Goal: Obtain resource: Obtain resource

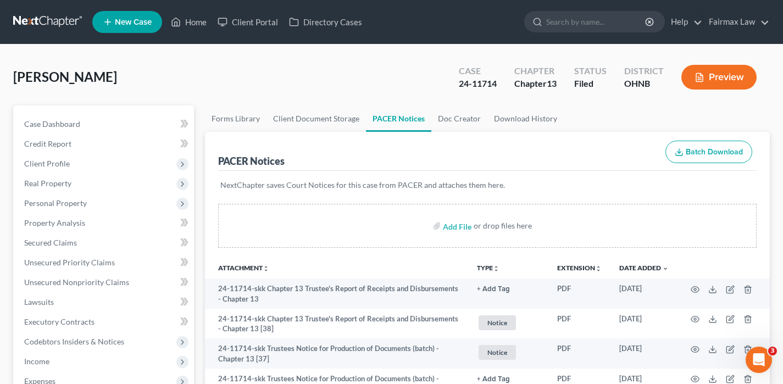
click at [62, 22] on link at bounding box center [48, 22] width 70 height 20
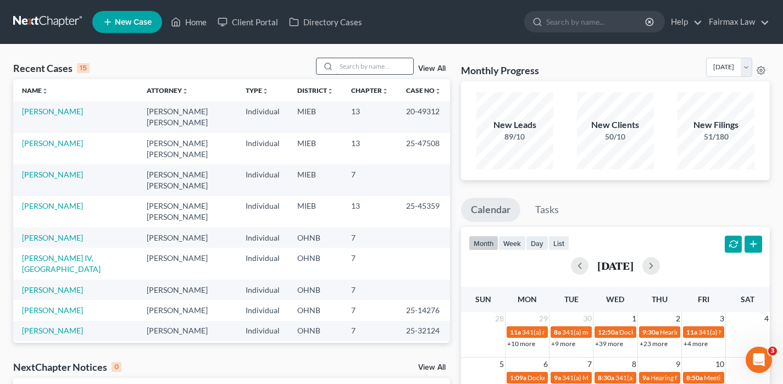
click at [371, 65] on input "search" at bounding box center [374, 66] width 77 height 16
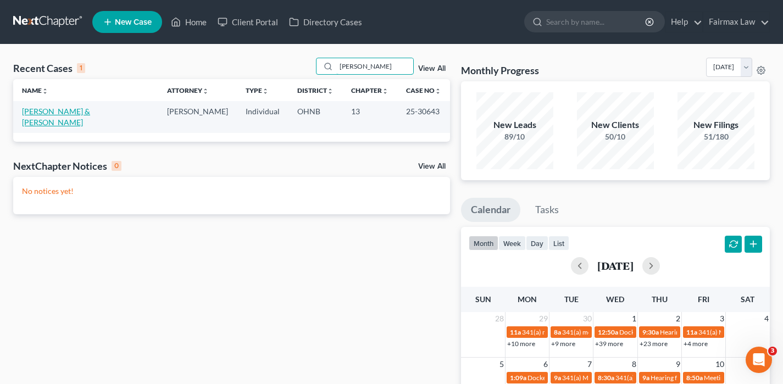
type input "mosher"
click at [90, 110] on link "[PERSON_NAME] & [PERSON_NAME]" at bounding box center [56, 117] width 68 height 20
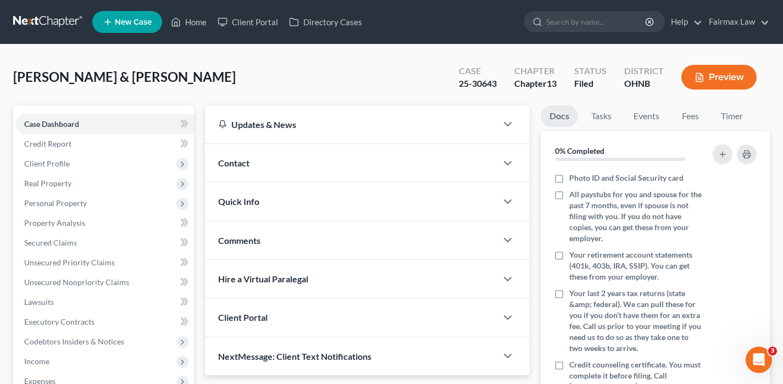
scroll to position [324, 0]
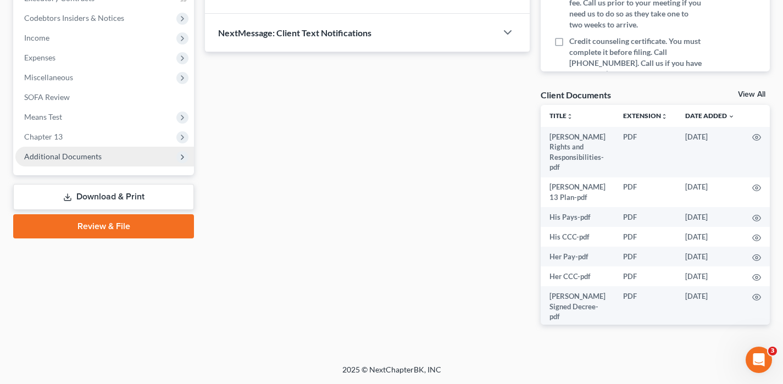
click at [75, 152] on span "Additional Documents" at bounding box center [62, 156] width 77 height 9
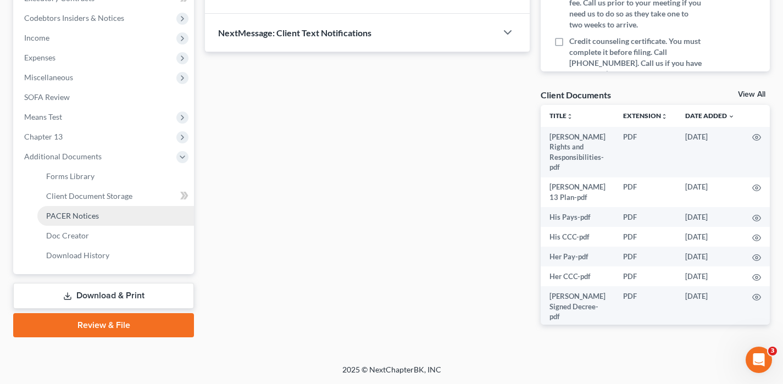
click at [77, 212] on span "PACER Notices" at bounding box center [72, 215] width 53 height 9
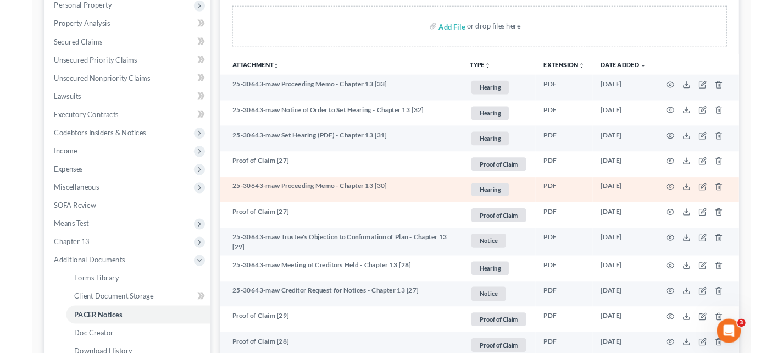
scroll to position [186, 0]
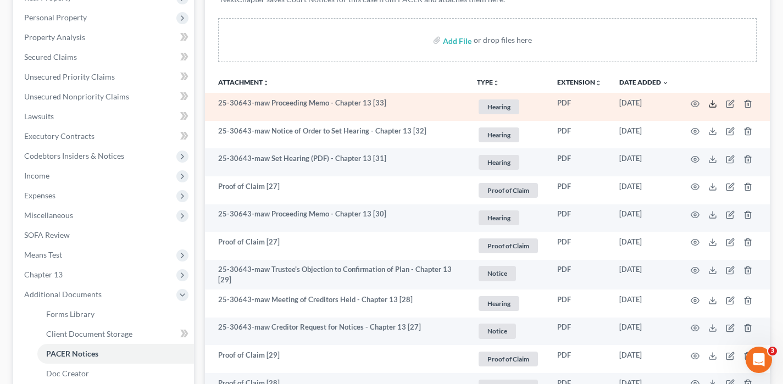
click at [711, 103] on polyline at bounding box center [713, 104] width 4 height 2
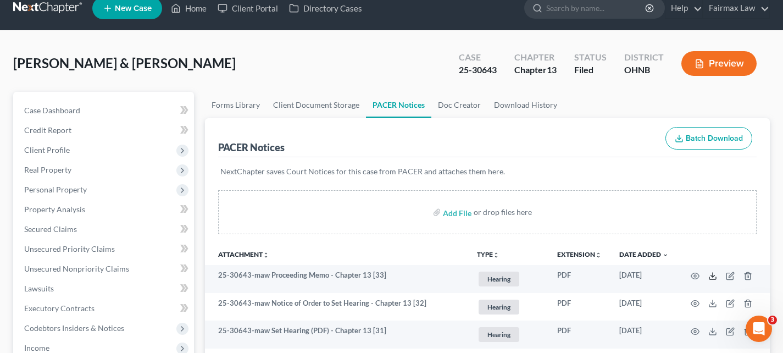
scroll to position [0, 0]
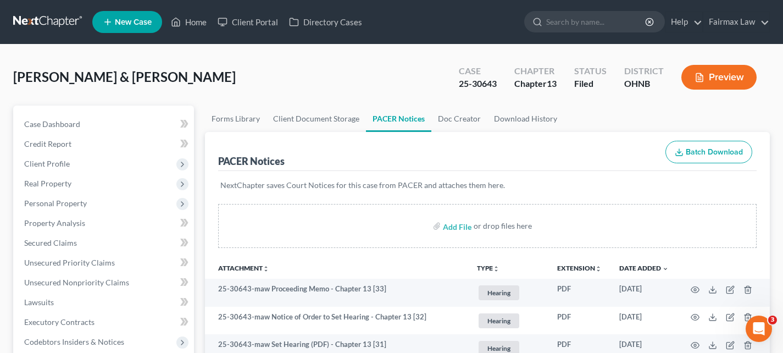
click at [44, 21] on link at bounding box center [48, 22] width 70 height 20
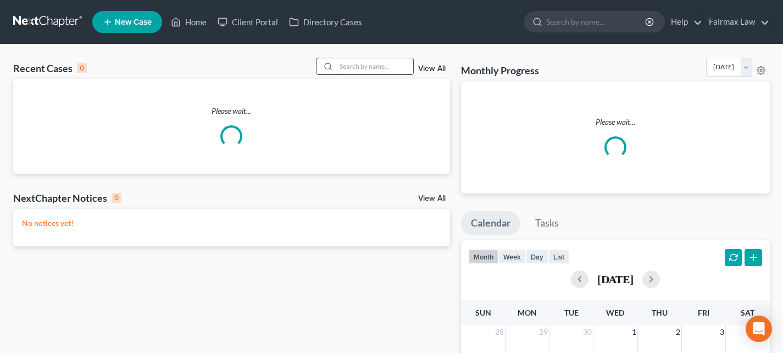
click at [349, 71] on input "search" at bounding box center [374, 66] width 77 height 16
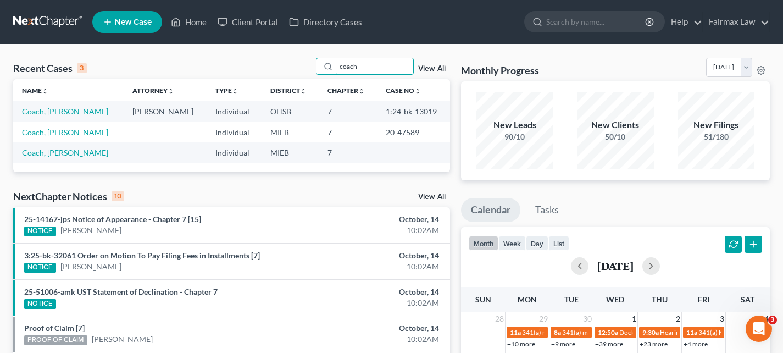
type input "coach"
click at [71, 112] on link "Coach, Monique" at bounding box center [65, 111] width 86 height 9
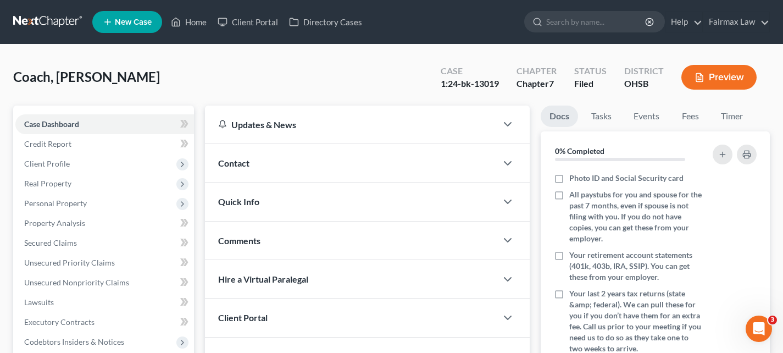
scroll to position [244, 0]
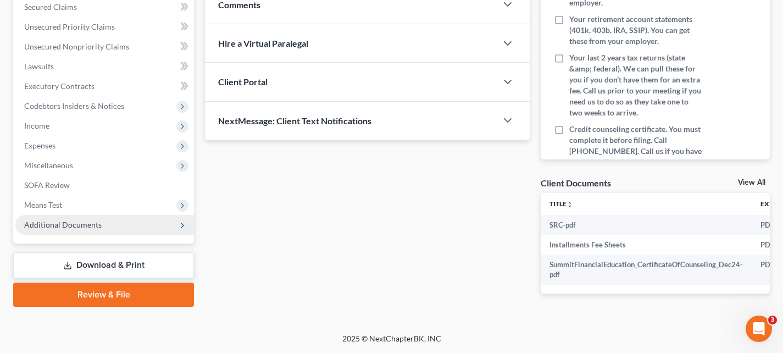
click at [72, 215] on span "Additional Documents" at bounding box center [104, 225] width 179 height 20
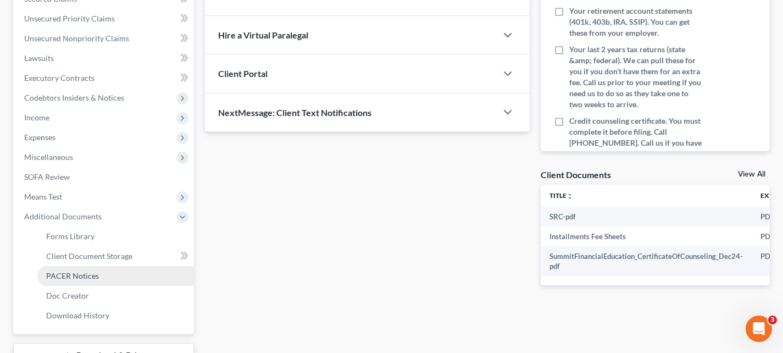
click at [79, 273] on span "PACER Notices" at bounding box center [72, 275] width 53 height 9
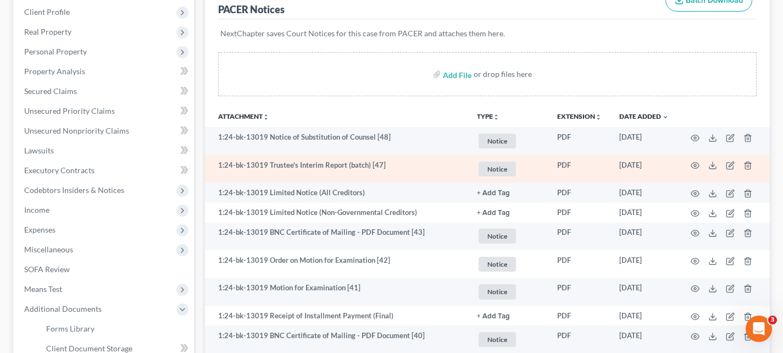
scroll to position [153, 0]
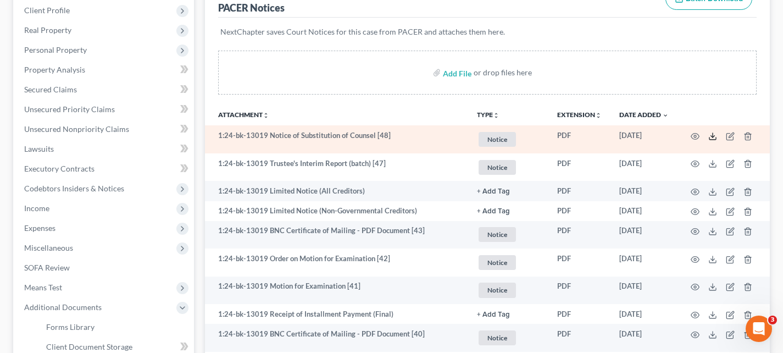
click at [711, 137] on icon at bounding box center [712, 136] width 9 height 9
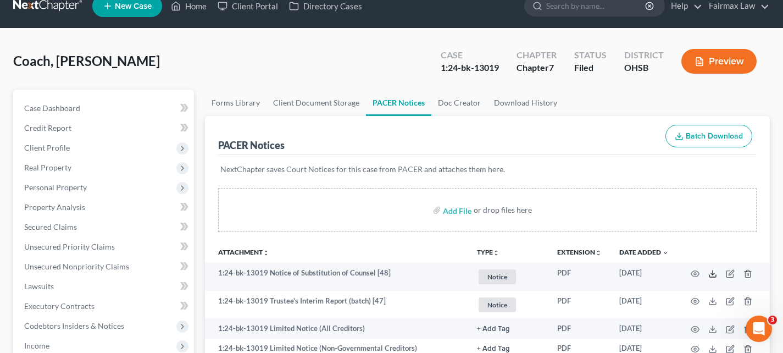
scroll to position [0, 0]
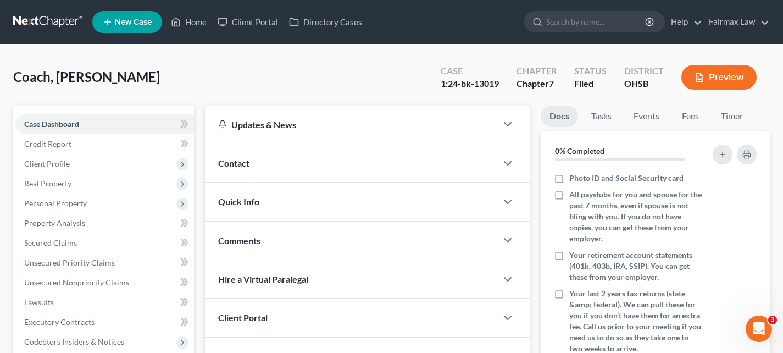
scroll to position [244, 0]
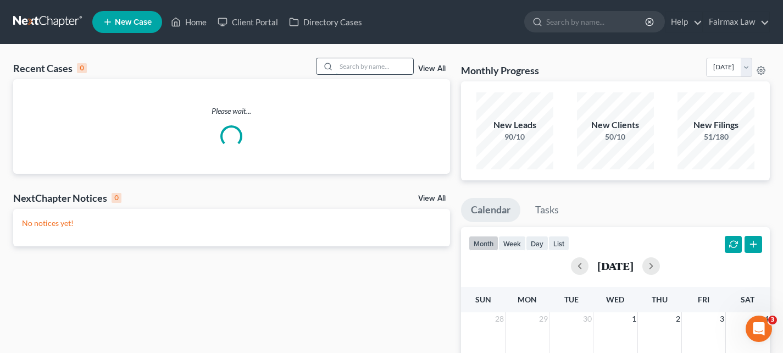
click at [380, 70] on input "search" at bounding box center [374, 66] width 77 height 16
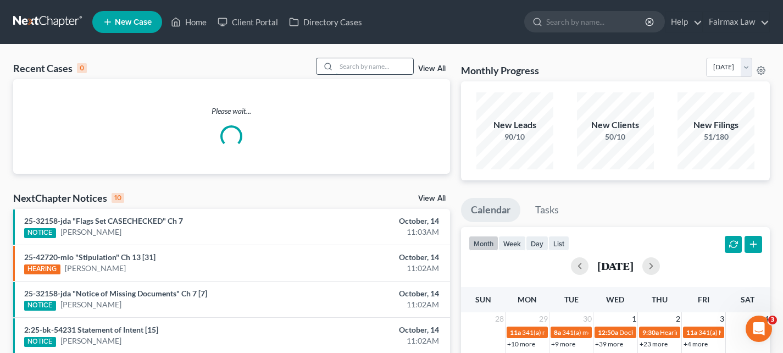
click at [376, 70] on input "search" at bounding box center [374, 66] width 77 height 16
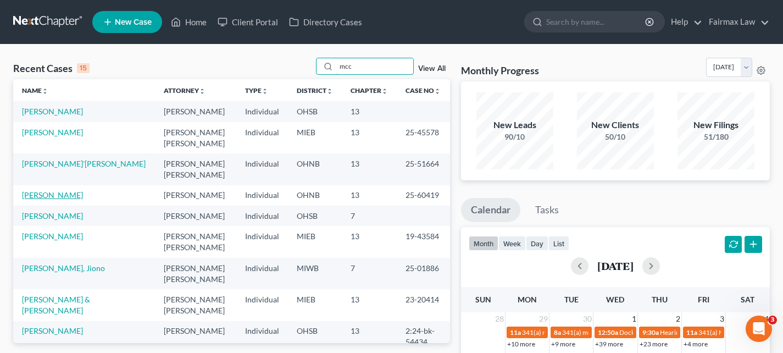
type input "mcc"
click at [69, 190] on link "Mcclellan, Natoshia" at bounding box center [52, 194] width 61 height 9
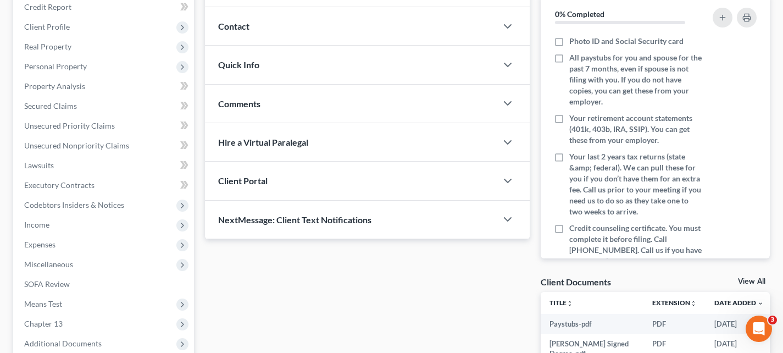
scroll to position [314, 0]
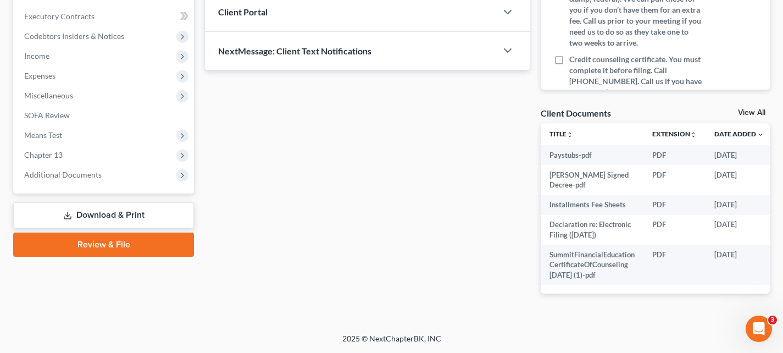
drag, startPoint x: 59, startPoint y: 167, endPoint x: 61, endPoint y: 179, distance: 12.3
click at [59, 170] on span "Additional Documents" at bounding box center [62, 174] width 77 height 9
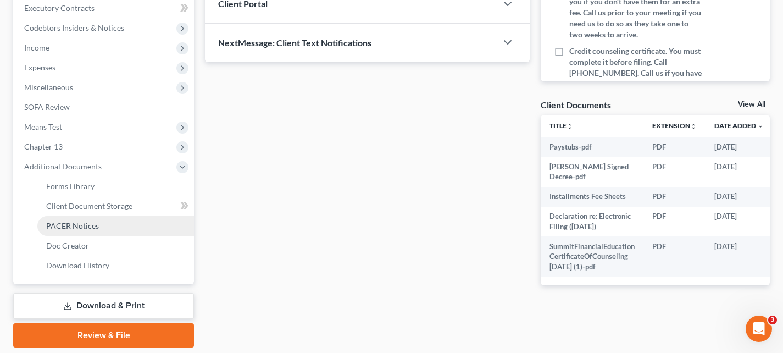
click at [71, 225] on span "PACER Notices" at bounding box center [72, 225] width 53 height 9
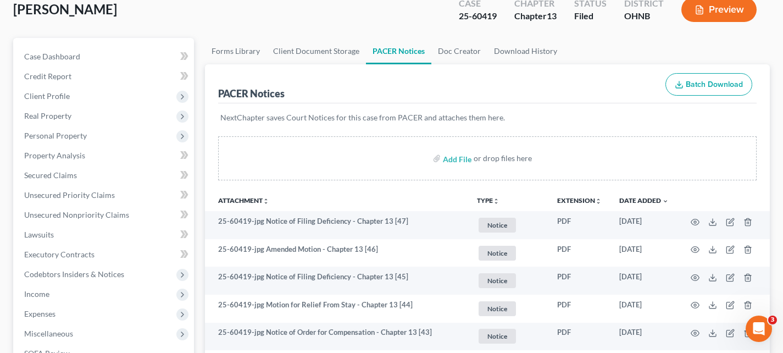
scroll to position [54, 0]
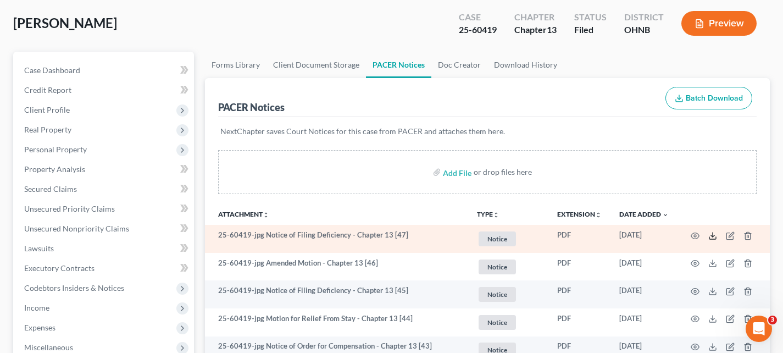
click at [709, 238] on icon at bounding box center [712, 238] width 7 height 2
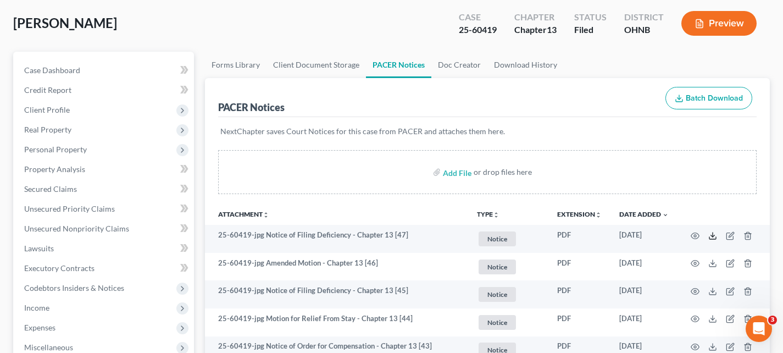
scroll to position [0, 0]
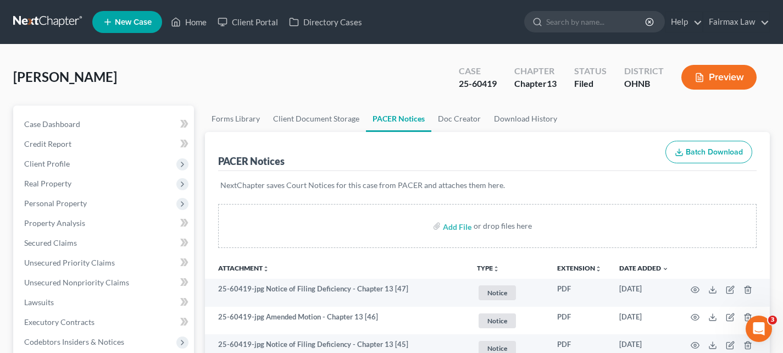
click at [55, 21] on link at bounding box center [48, 22] width 70 height 20
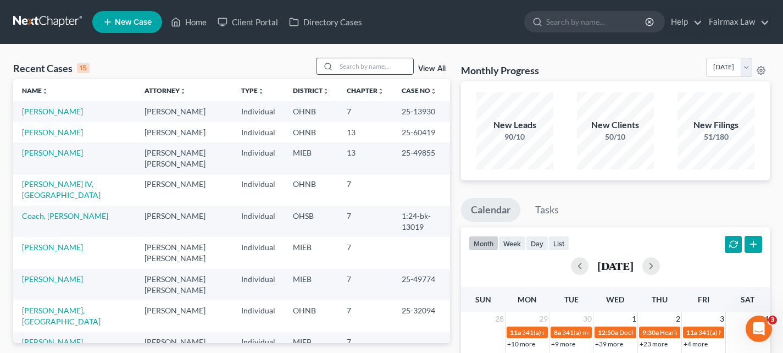
click at [361, 70] on input "search" at bounding box center [374, 66] width 77 height 16
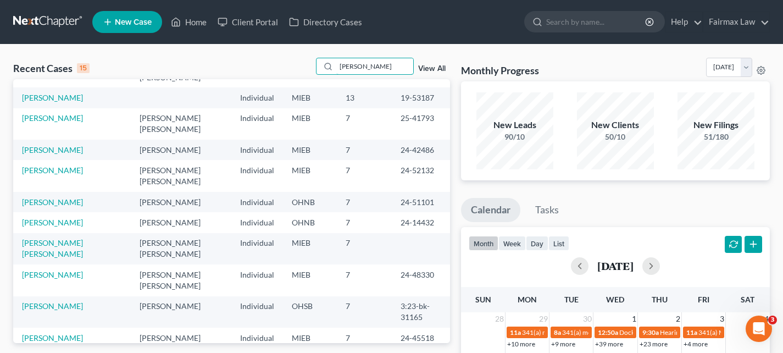
scroll to position [76, 0]
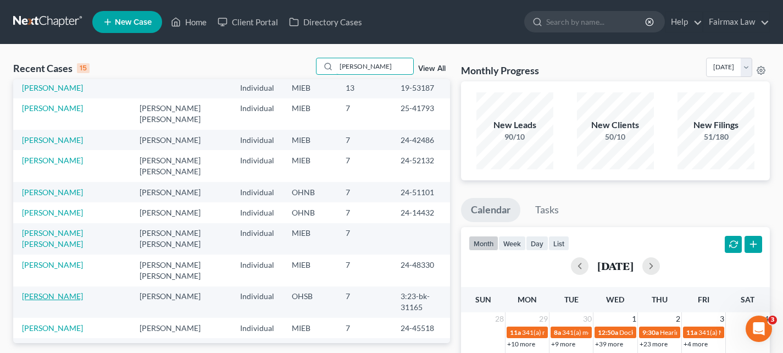
type input "clark"
click at [52, 291] on link "Clark, Kellie" at bounding box center [52, 295] width 61 height 9
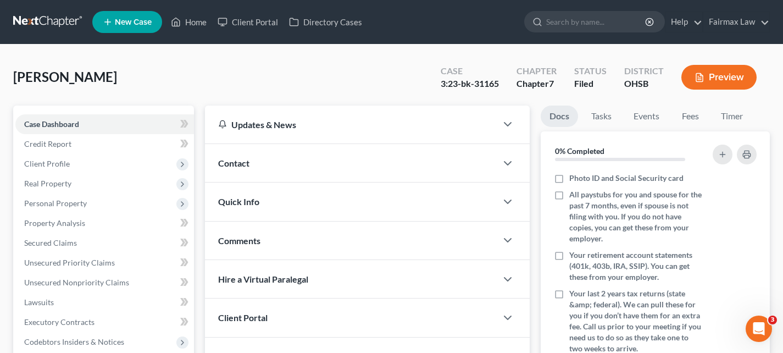
scroll to position [326, 0]
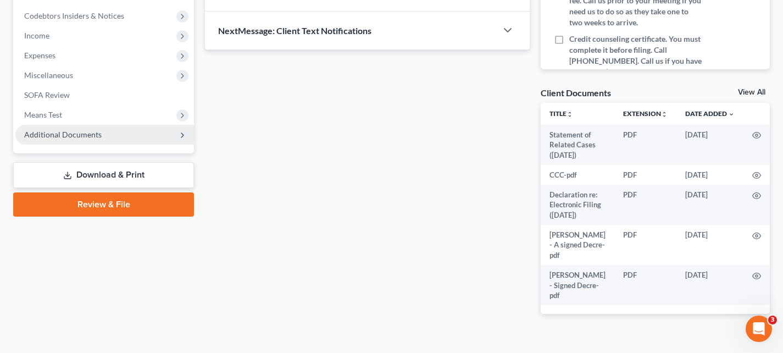
click at [80, 139] on span "Additional Documents" at bounding box center [104, 135] width 179 height 20
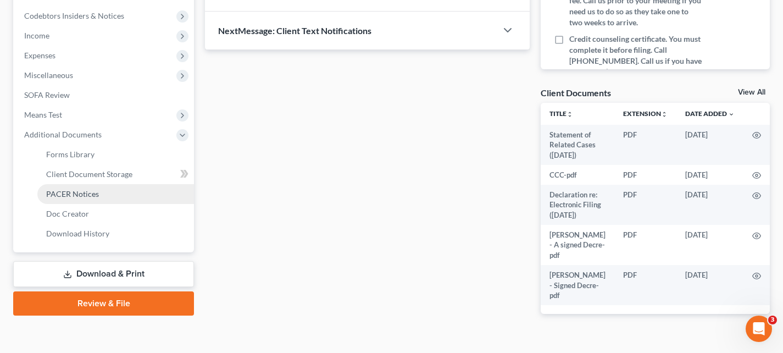
click at [79, 197] on span "PACER Notices" at bounding box center [72, 193] width 53 height 9
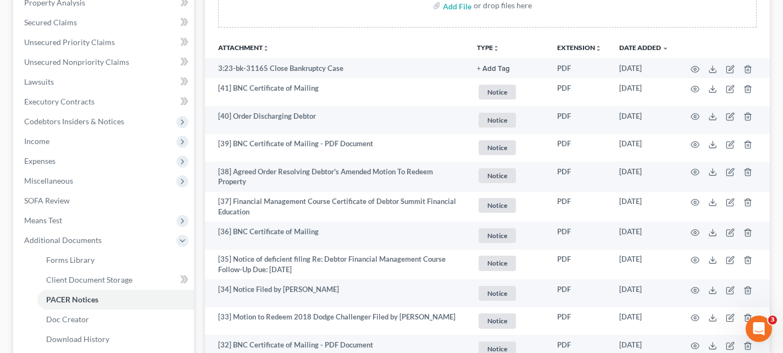
scroll to position [224, 0]
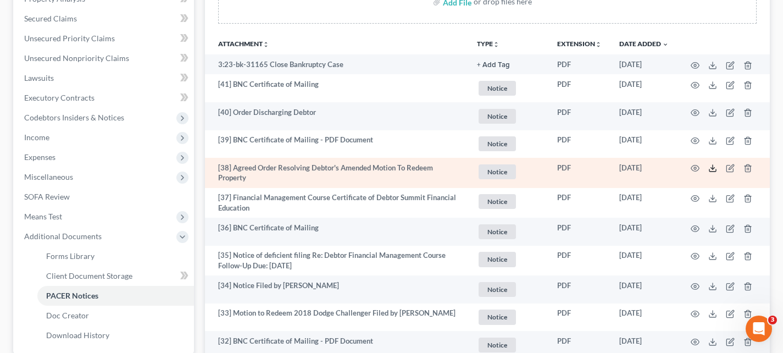
click at [712, 171] on icon at bounding box center [712, 170] width 7 height 2
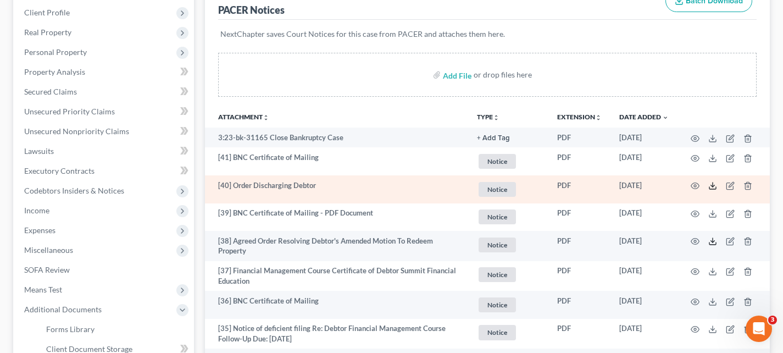
scroll to position [157, 0]
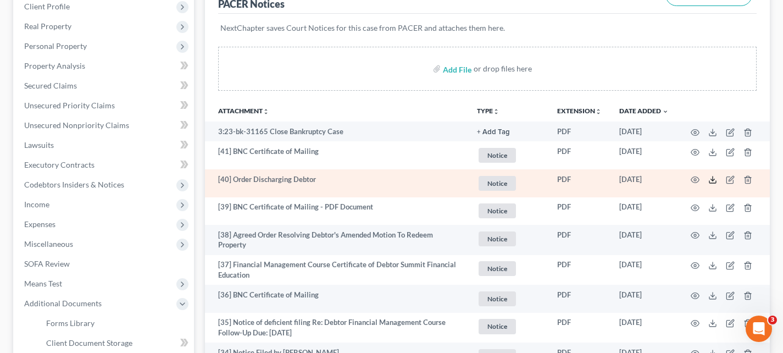
click at [712, 179] on line at bounding box center [712, 178] width 0 height 4
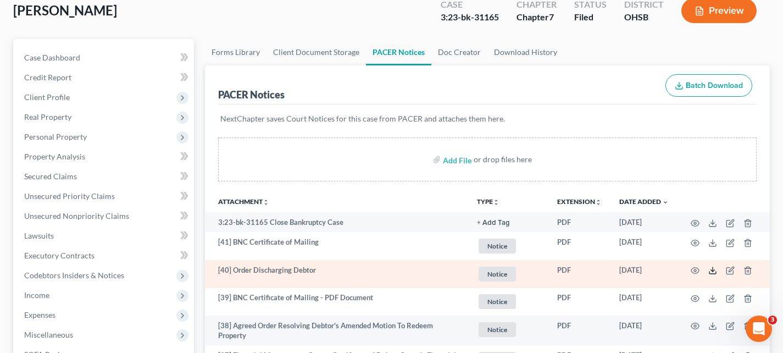
scroll to position [44, 0]
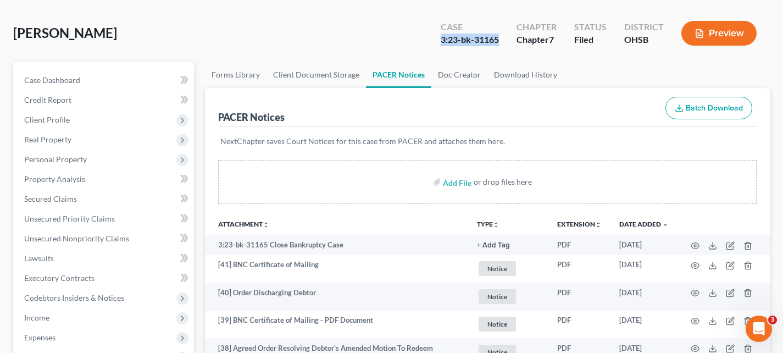
drag, startPoint x: 497, startPoint y: 41, endPoint x: 439, endPoint y: 35, distance: 58.0
click at [439, 35] on div "Case 3:23-bk-31165" at bounding box center [470, 34] width 76 height 32
copy div "3:23-bk-31165"
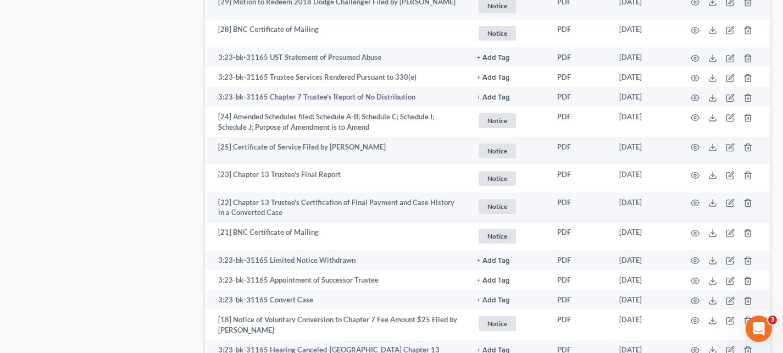
scroll to position [667, 0]
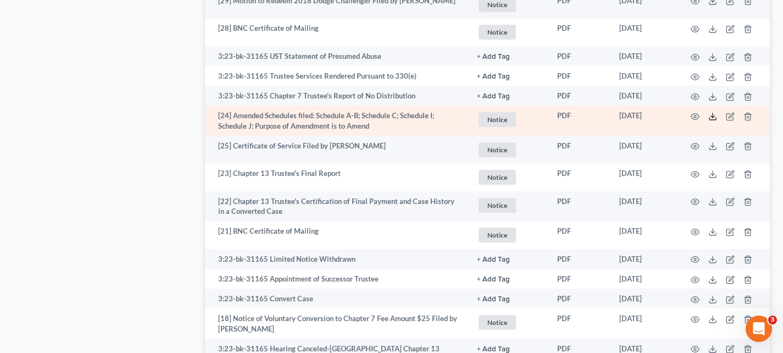
click at [714, 118] on icon at bounding box center [712, 116] width 9 height 9
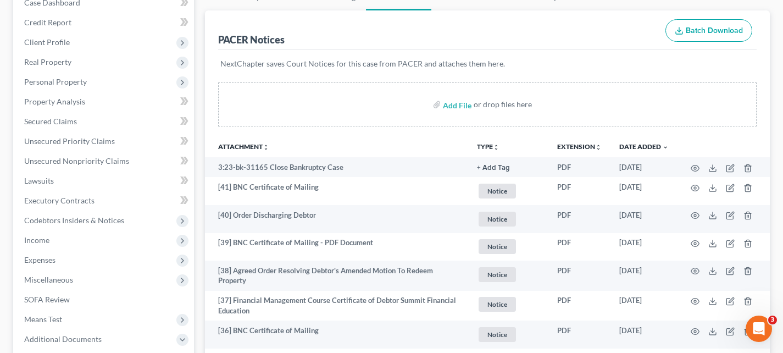
scroll to position [0, 0]
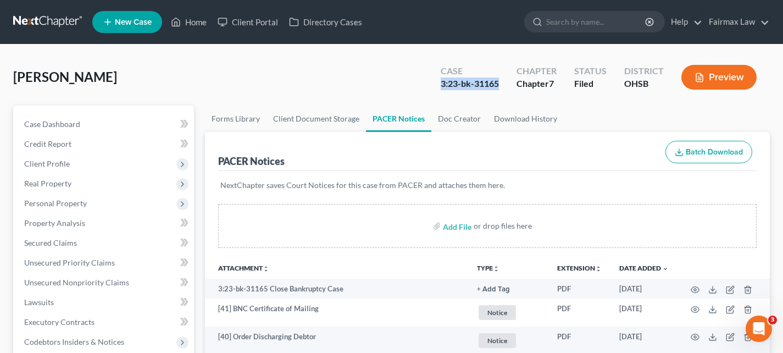
click at [52, 21] on link at bounding box center [48, 22] width 70 height 20
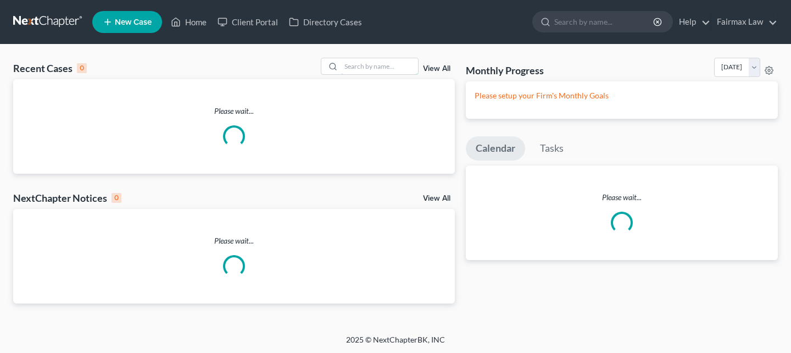
click at [341, 68] on input "search" at bounding box center [379, 66] width 77 height 16
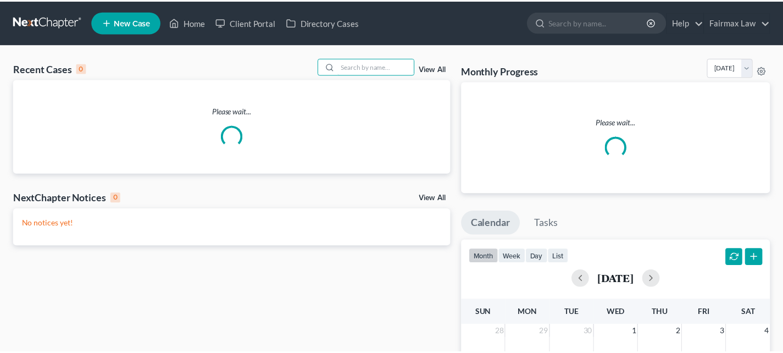
paste input "LaTreec’e [PERSON_NAME]"
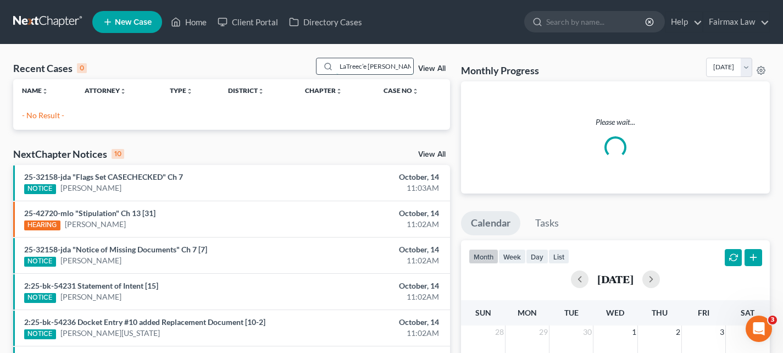
click at [396, 68] on input "LaTreec’e [PERSON_NAME]" at bounding box center [374, 66] width 77 height 16
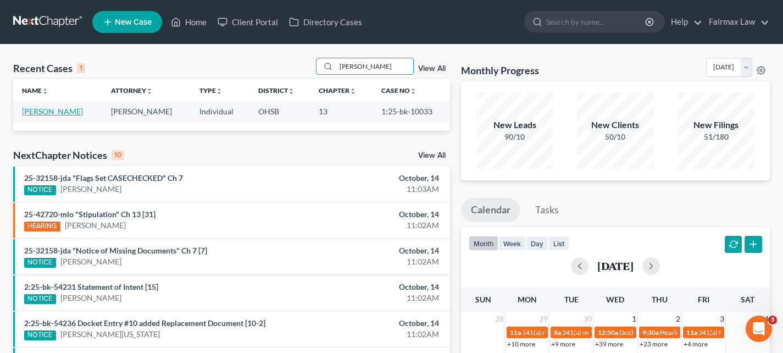
type input "[PERSON_NAME]"
click at [83, 111] on link "[PERSON_NAME]" at bounding box center [52, 111] width 61 height 9
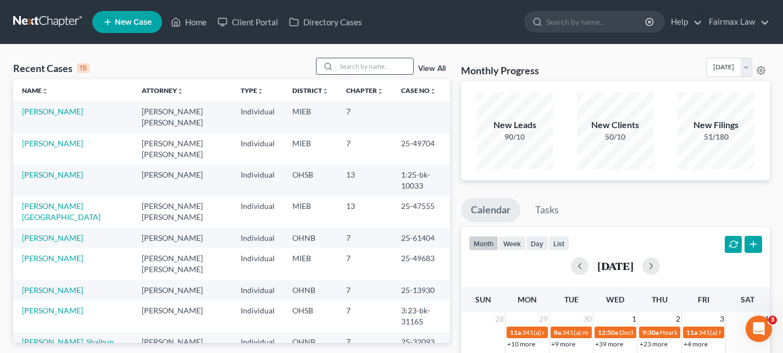
click at [360, 68] on input "search" at bounding box center [374, 66] width 77 height 16
click at [353, 60] on input "search" at bounding box center [374, 66] width 77 height 16
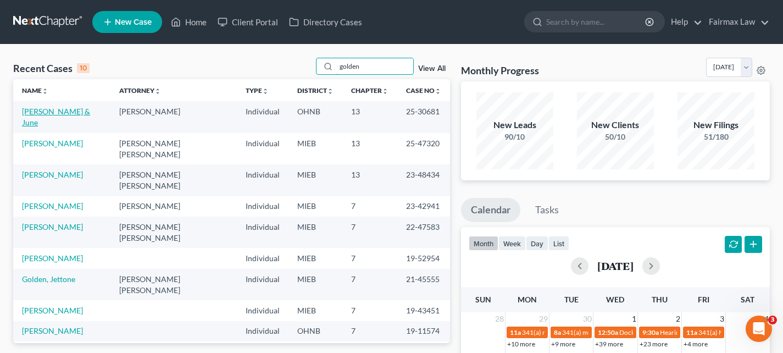
type input "golden"
click at [65, 114] on link "[PERSON_NAME] & June" at bounding box center [56, 117] width 68 height 20
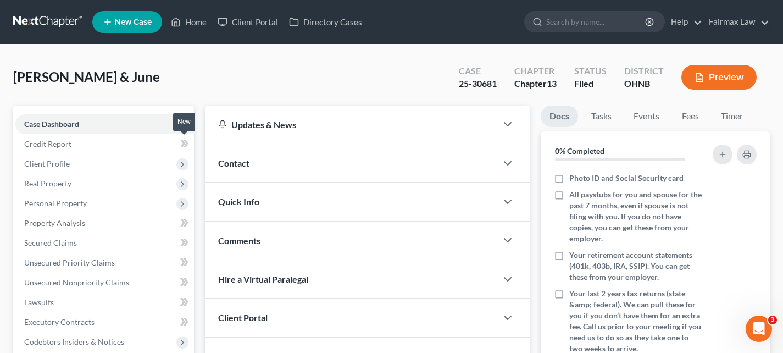
scroll to position [355, 0]
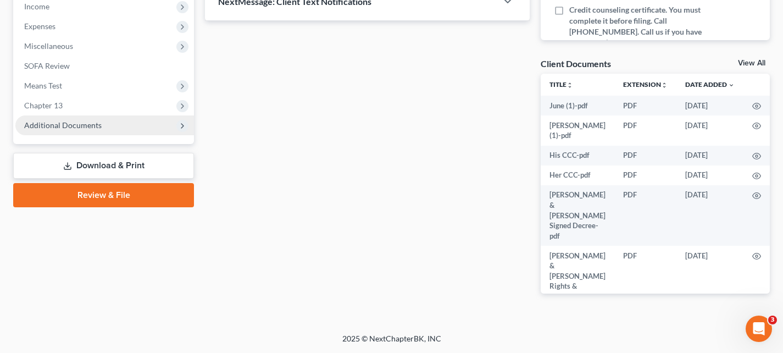
click at [93, 124] on span "Additional Documents" at bounding box center [62, 124] width 77 height 9
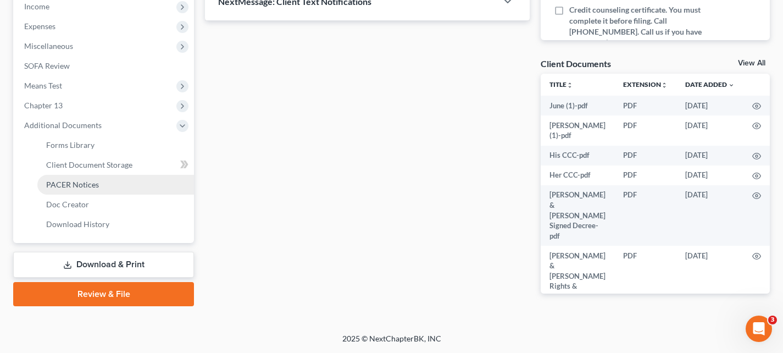
click at [93, 183] on span "PACER Notices" at bounding box center [72, 184] width 53 height 9
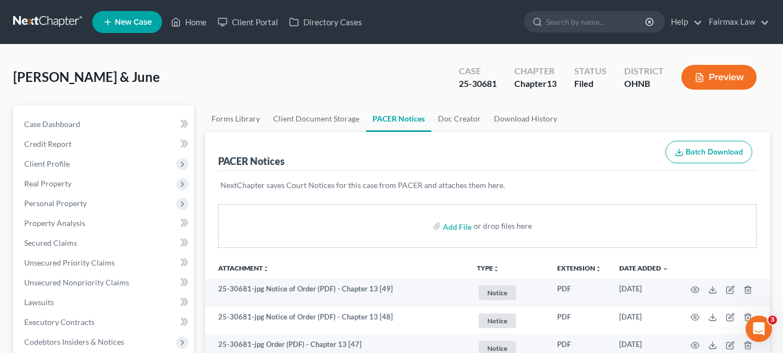
scroll to position [88, 0]
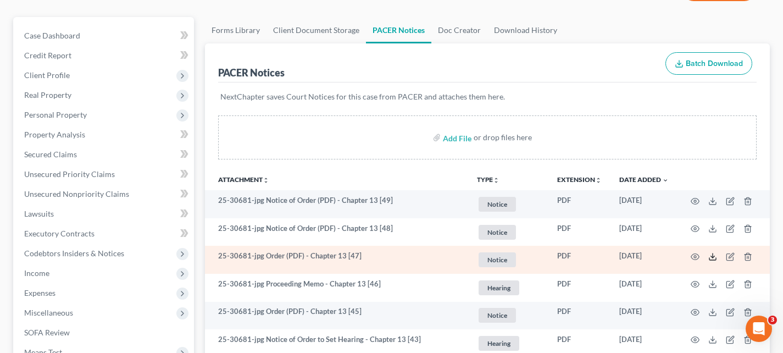
click at [710, 256] on icon at bounding box center [712, 256] width 9 height 9
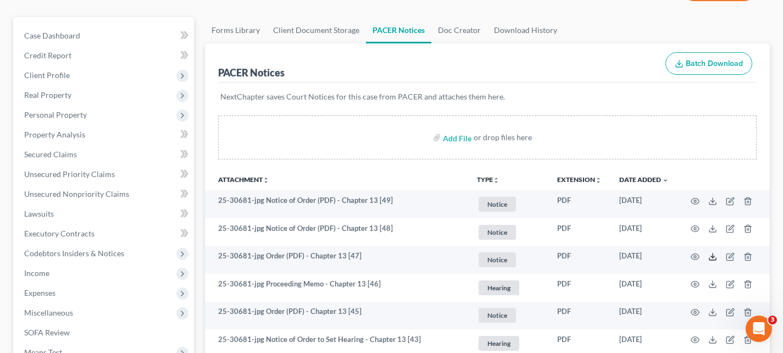
scroll to position [0, 0]
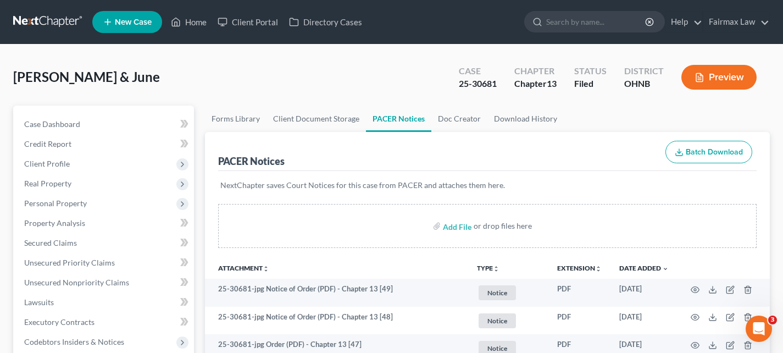
click at [44, 23] on link at bounding box center [48, 22] width 70 height 20
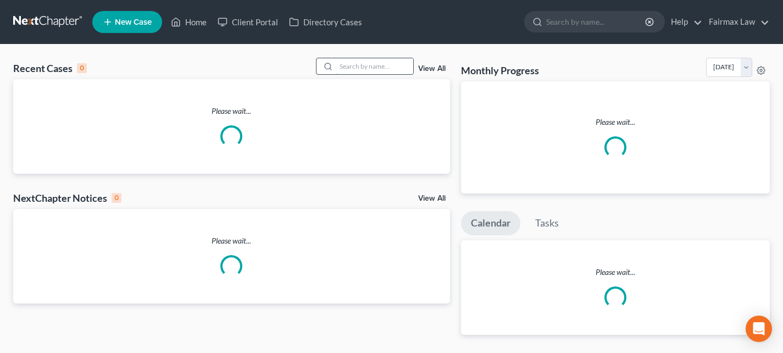
click at [380, 72] on input "search" at bounding box center [374, 66] width 77 height 16
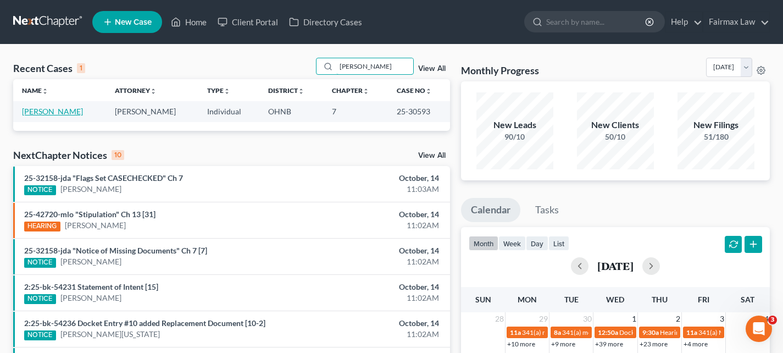
type input "[PERSON_NAME]"
click at [60, 110] on link "[PERSON_NAME]" at bounding box center [52, 111] width 61 height 9
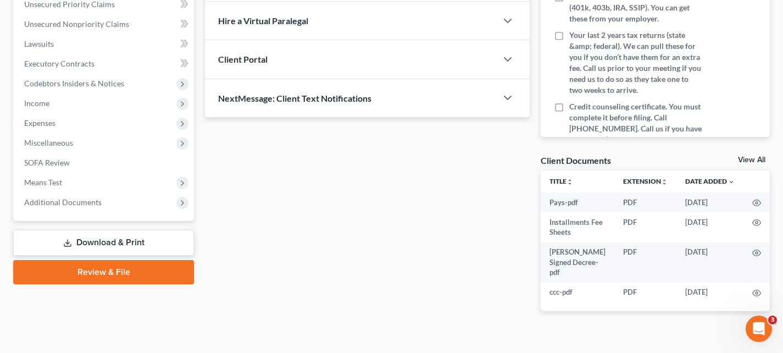
scroll to position [276, 0]
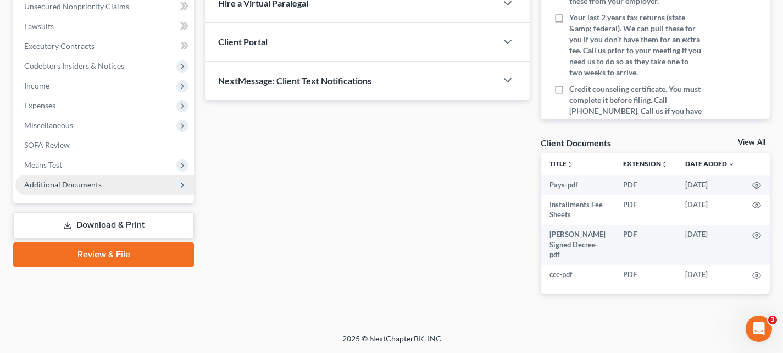
click at [55, 189] on span "Additional Documents" at bounding box center [104, 185] width 179 height 20
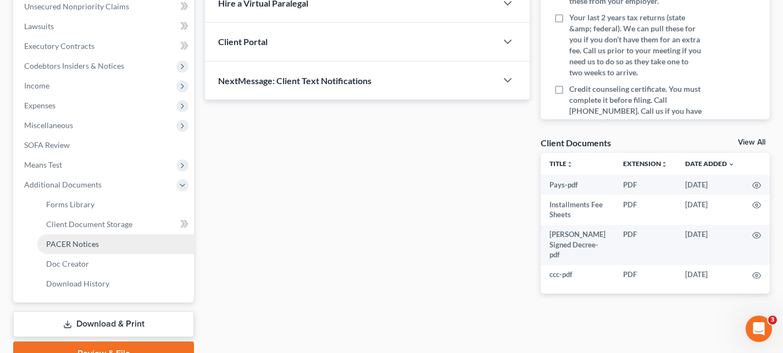
click at [80, 243] on span "PACER Notices" at bounding box center [72, 243] width 53 height 9
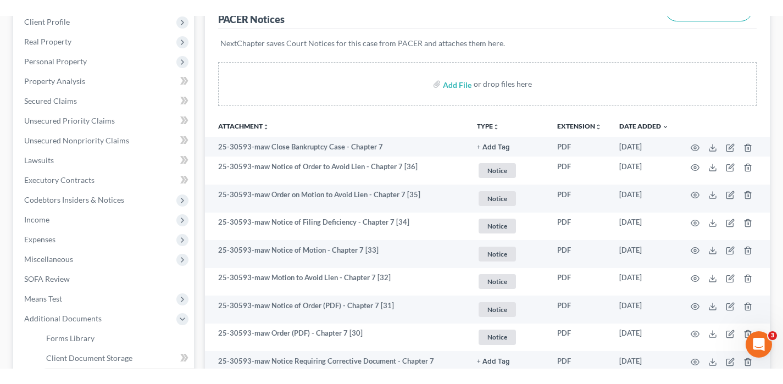
scroll to position [159, 0]
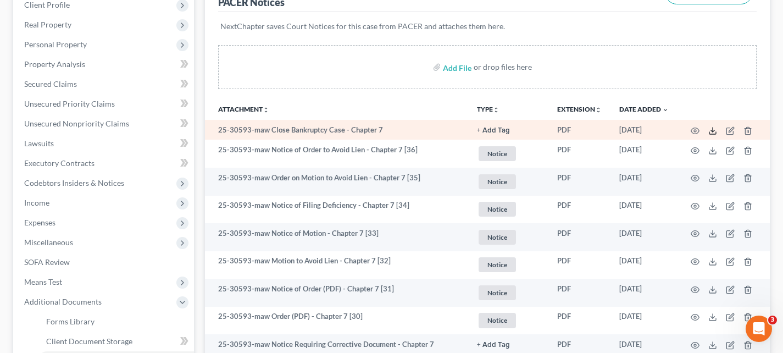
click at [711, 132] on icon at bounding box center [712, 130] width 9 height 9
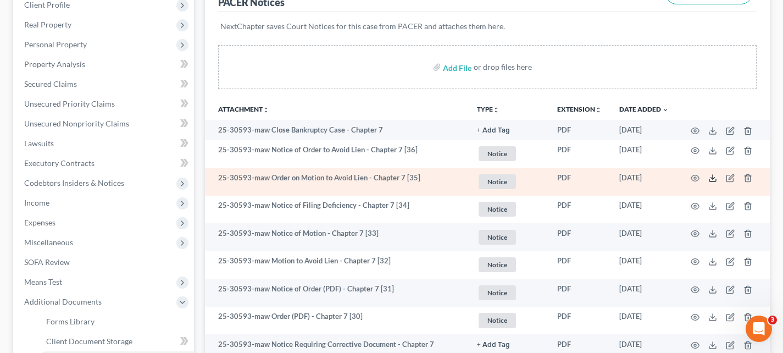
click at [710, 181] on icon at bounding box center [712, 178] width 9 height 9
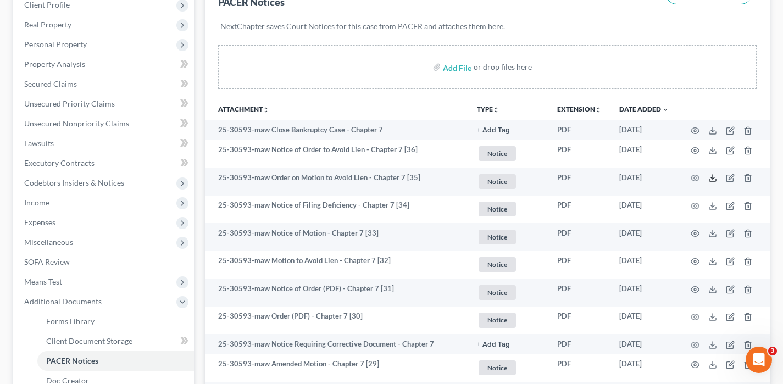
scroll to position [0, 0]
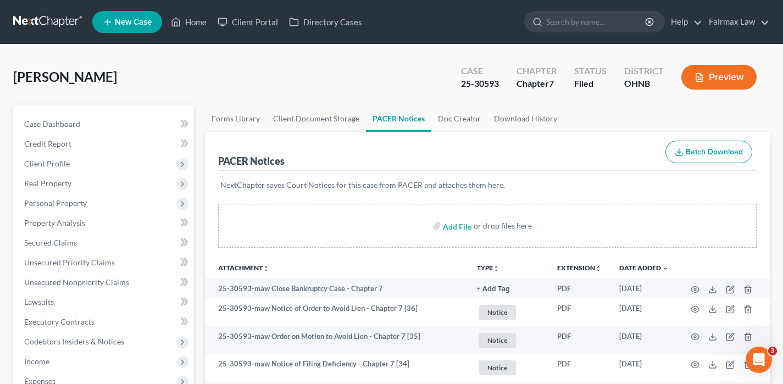
click at [46, 19] on link at bounding box center [48, 22] width 70 height 20
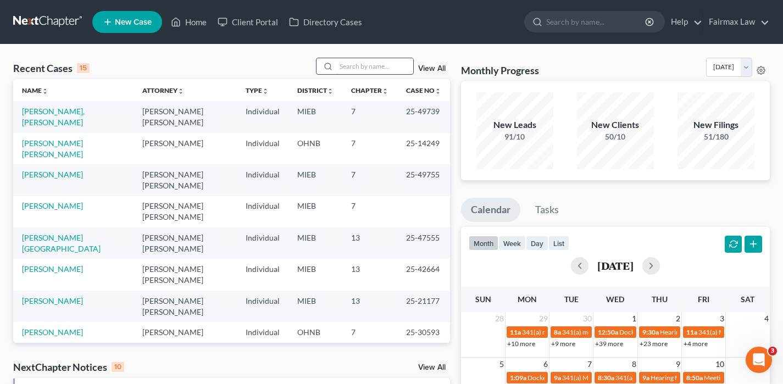
click at [350, 75] on div "Recent Cases 15 View All" at bounding box center [231, 68] width 437 height 21
click at [350, 70] on input "search" at bounding box center [374, 66] width 77 height 16
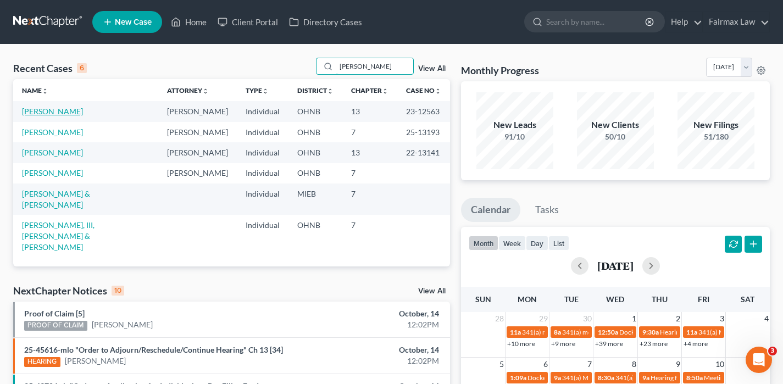
type input "helton"
click at [59, 109] on link "Helton, Dawn" at bounding box center [52, 111] width 61 height 9
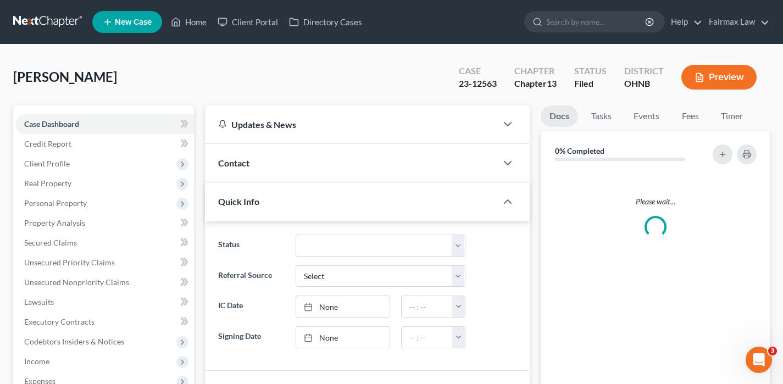
scroll to position [282, 0]
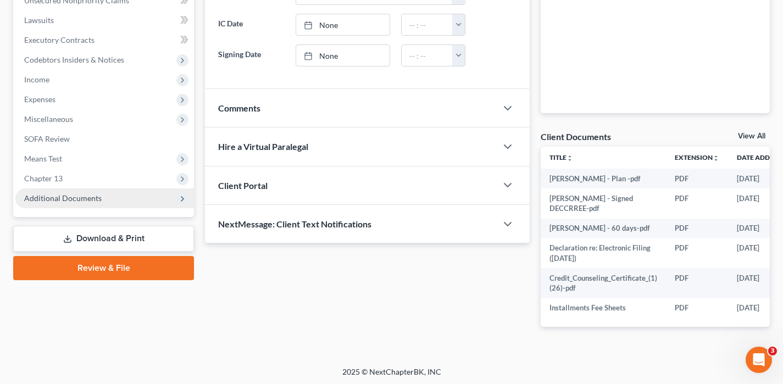
click at [82, 188] on span "Additional Documents" at bounding box center [104, 198] width 179 height 20
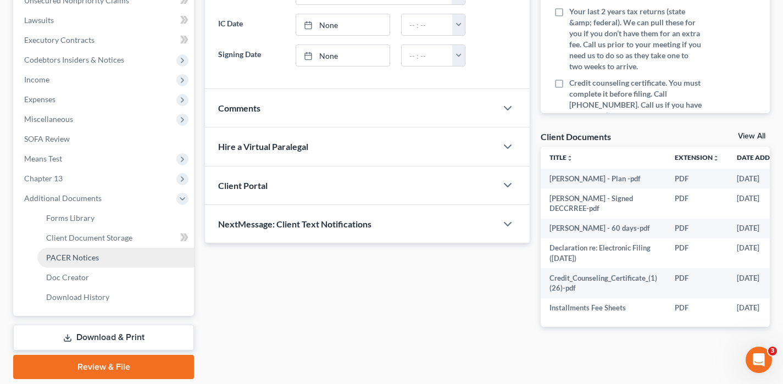
click at [75, 258] on span "PACER Notices" at bounding box center [72, 257] width 53 height 9
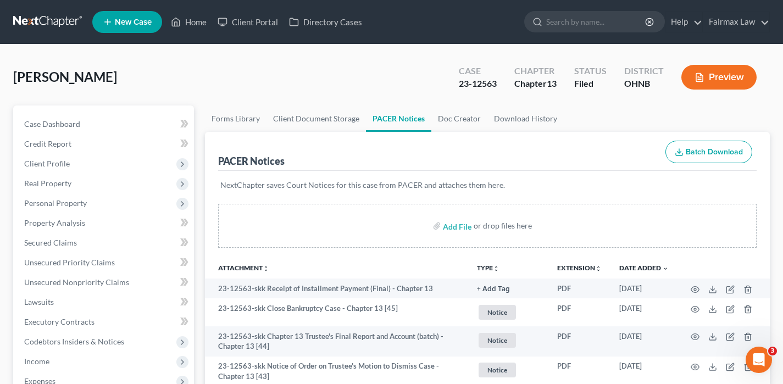
click at [55, 18] on link at bounding box center [48, 22] width 70 height 20
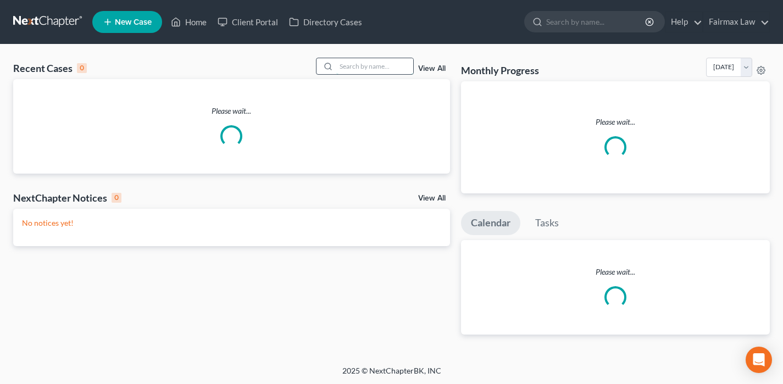
click at [354, 65] on input "search" at bounding box center [374, 66] width 77 height 16
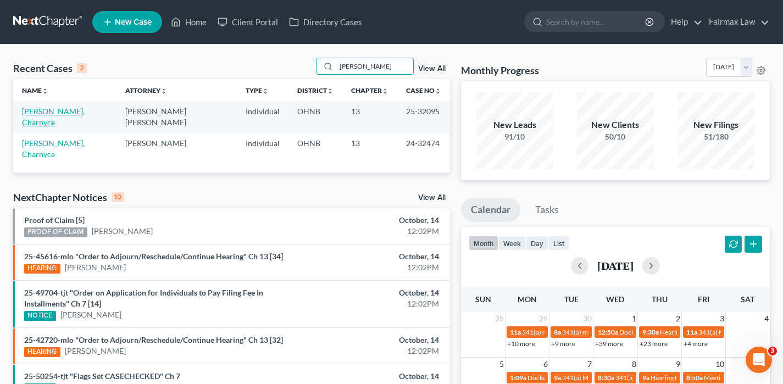
type input "[PERSON_NAME]"
click at [85, 114] on link "[PERSON_NAME], Charnyce" at bounding box center [53, 117] width 63 height 20
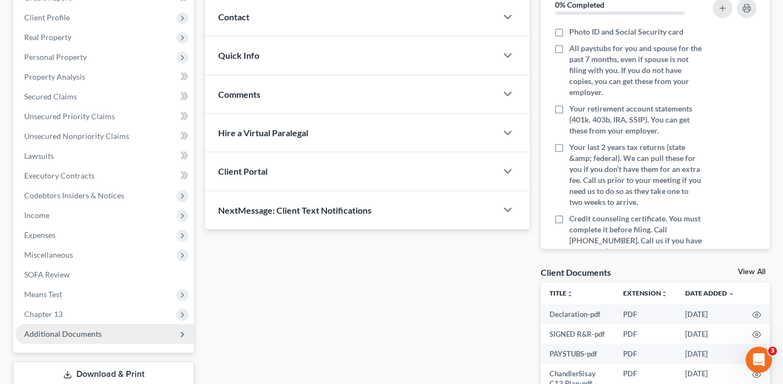
scroll to position [244, 0]
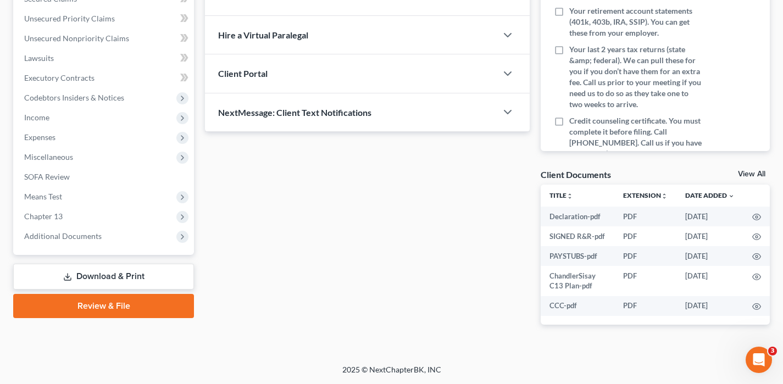
click at [59, 237] on span "Additional Documents" at bounding box center [62, 235] width 77 height 9
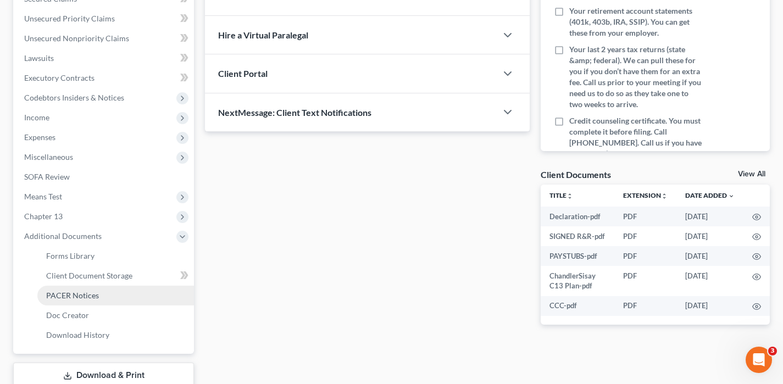
click at [74, 292] on span "PACER Notices" at bounding box center [72, 295] width 53 height 9
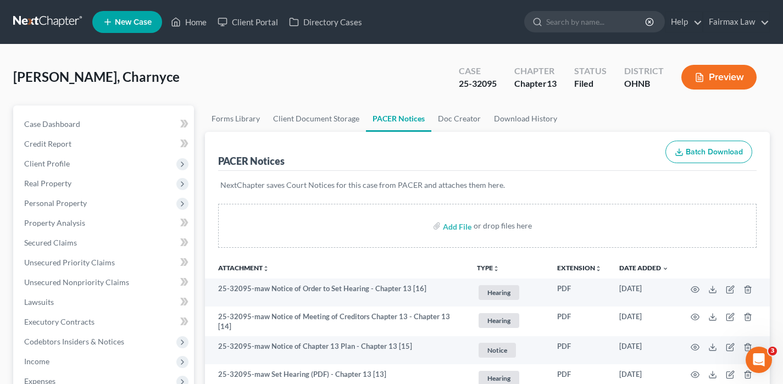
click at [75, 21] on link at bounding box center [48, 22] width 70 height 20
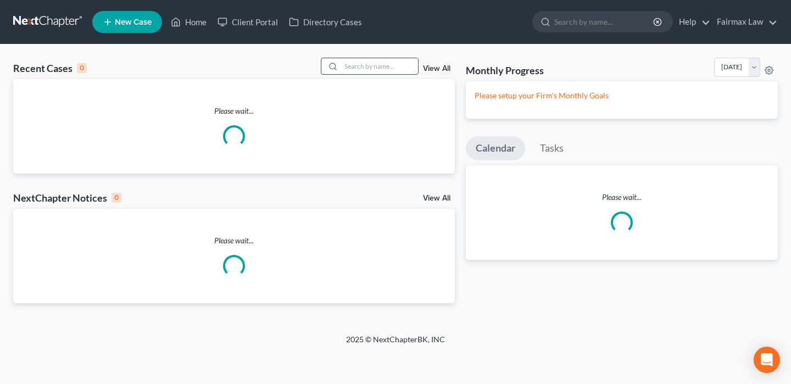
click at [382, 68] on input "search" at bounding box center [379, 66] width 77 height 16
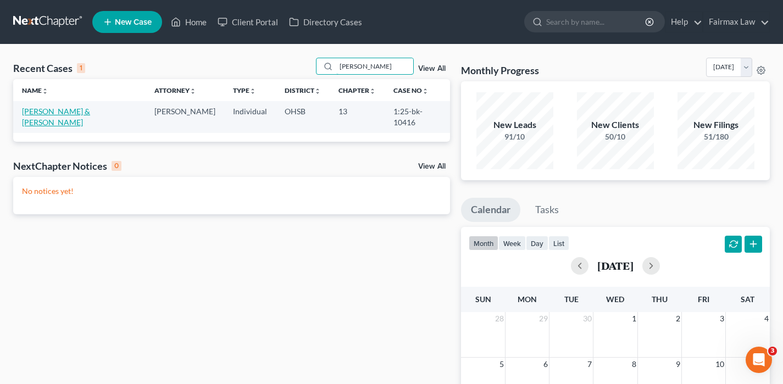
type input "[PERSON_NAME]"
click at [55, 114] on link "[PERSON_NAME] & [PERSON_NAME]" at bounding box center [56, 117] width 68 height 20
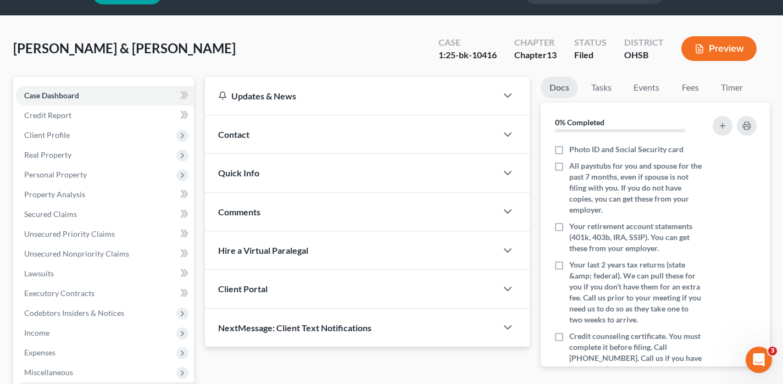
scroll to position [220, 0]
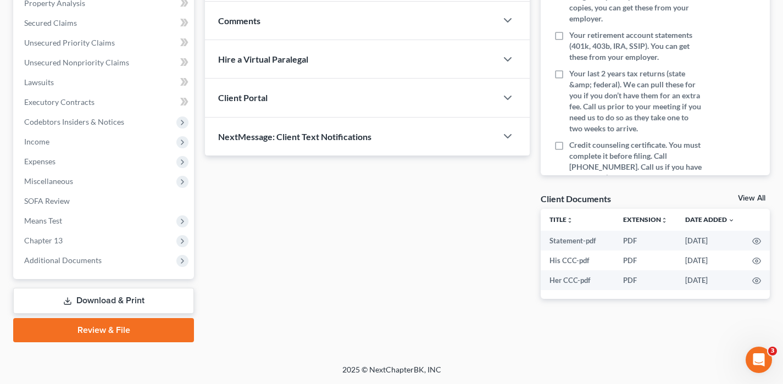
click at [71, 258] on span "Additional Documents" at bounding box center [62, 259] width 77 height 9
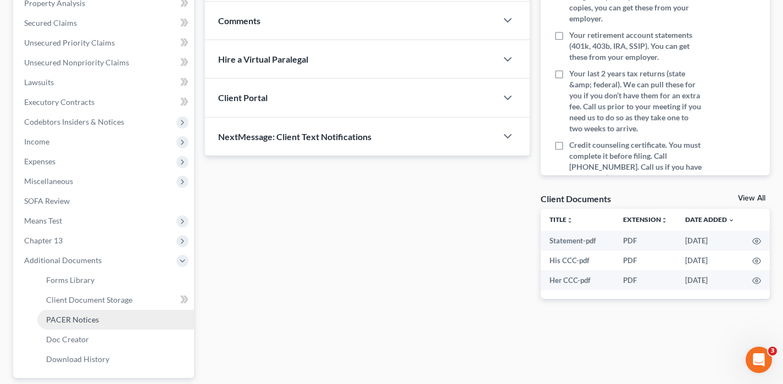
click at [73, 319] on span "PACER Notices" at bounding box center [72, 319] width 53 height 9
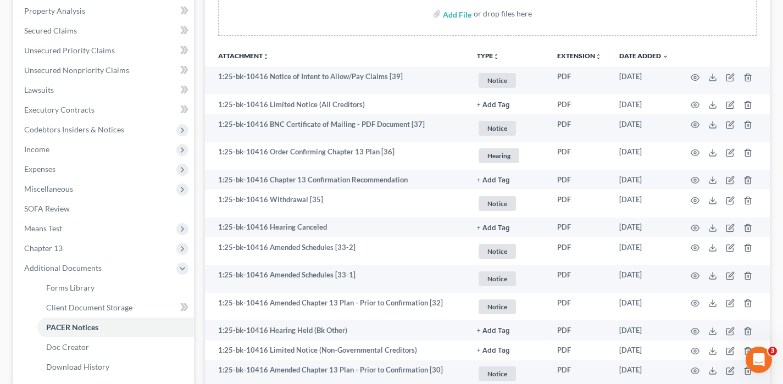
scroll to position [213, 0]
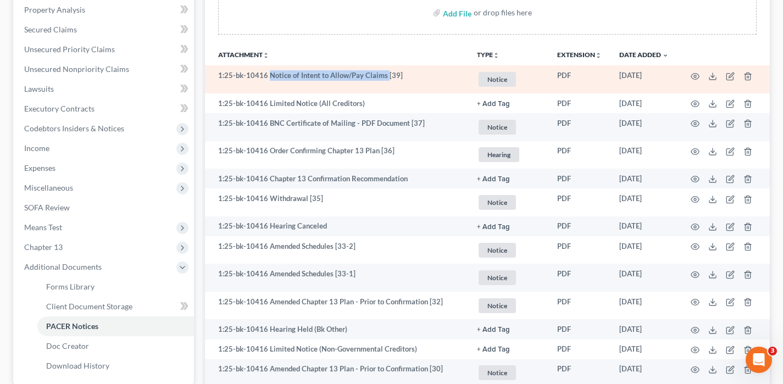
drag, startPoint x: 386, startPoint y: 75, endPoint x: 270, endPoint y: 72, distance: 116.5
click at [270, 72] on td "1:25-bk-10416 Notice of Intent to Allow/Pay Claims [39]" at bounding box center [336, 79] width 263 height 28
copy td "Notice of Intent to Allow/Pay Claims"
